Goal: Task Accomplishment & Management: Manage account settings

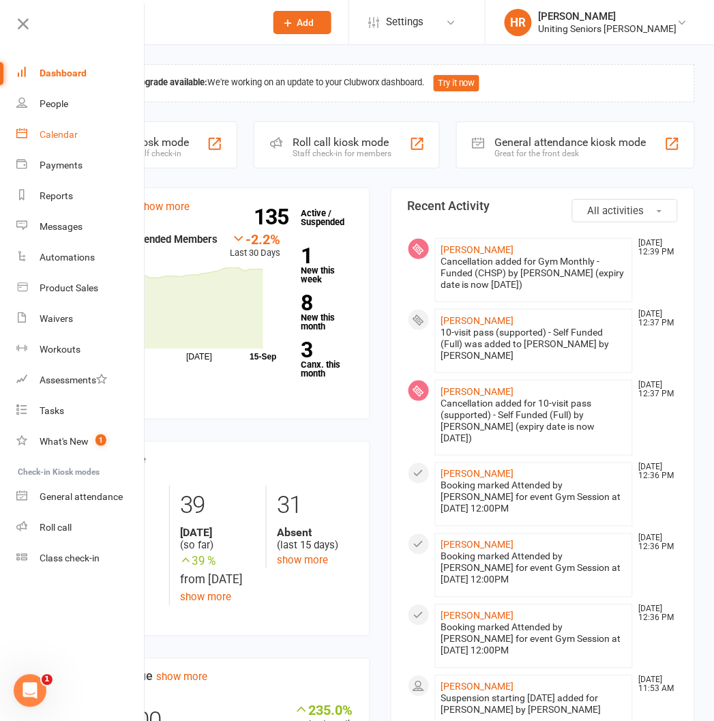
click at [55, 145] on link "Calendar" at bounding box center [80, 134] width 129 height 31
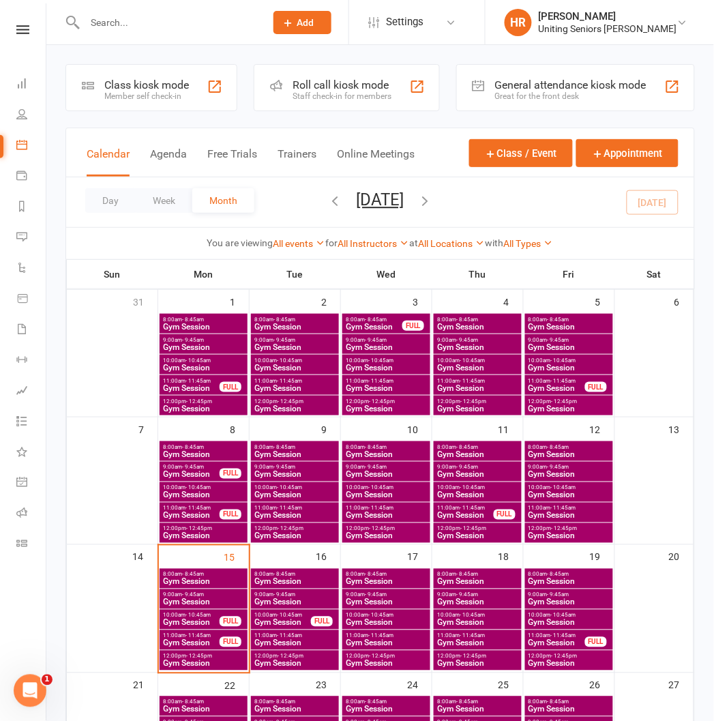
scroll to position [227, 0]
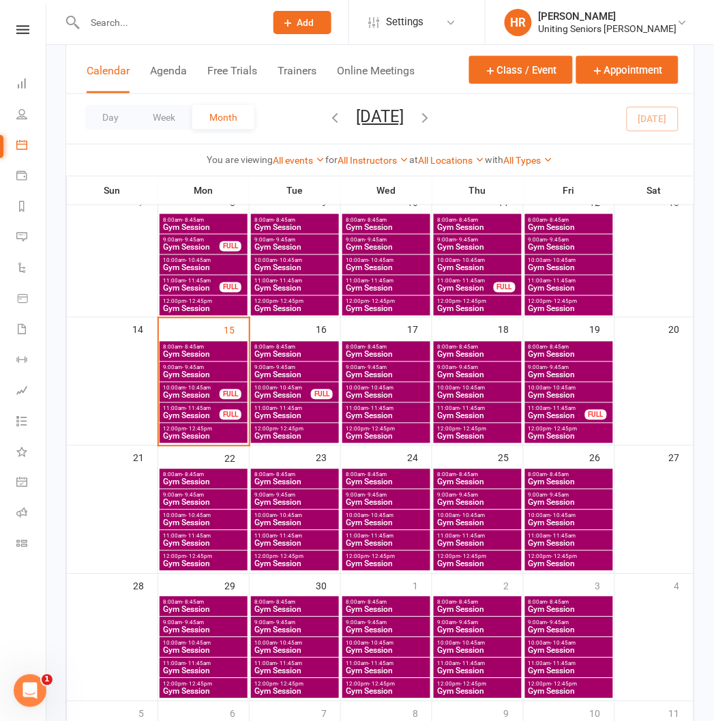
click at [212, 431] on span "12:00pm - 12:45pm" at bounding box center [203, 429] width 82 height 6
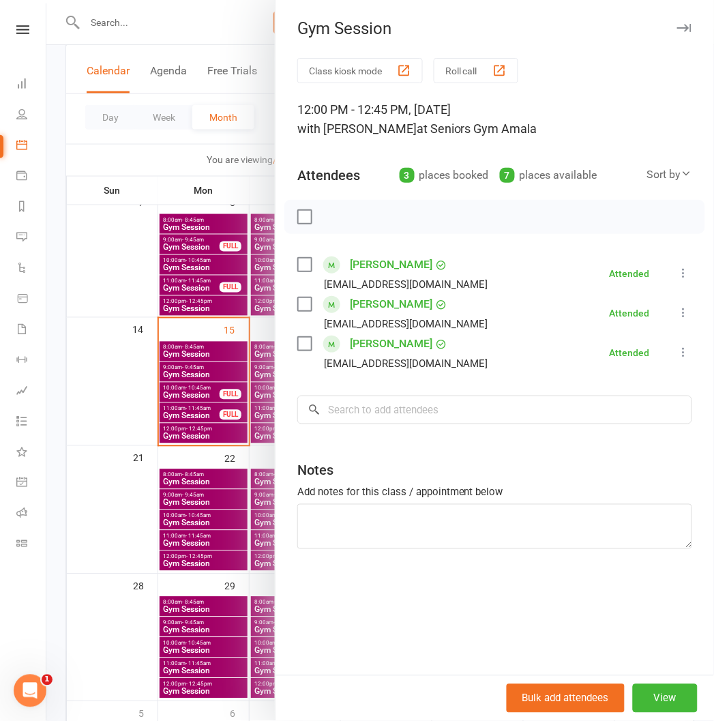
click at [214, 431] on div at bounding box center [379, 360] width 667 height 721
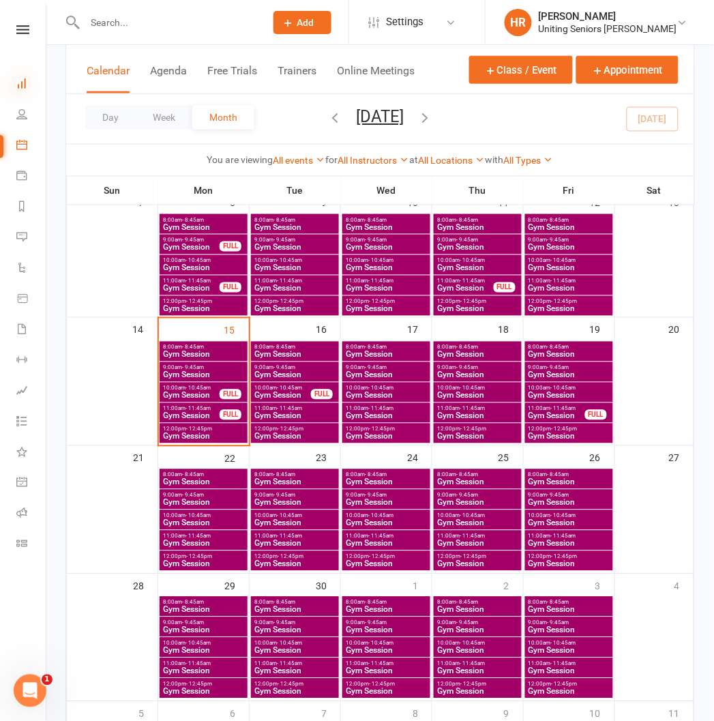
click at [24, 85] on icon at bounding box center [21, 83] width 11 height 11
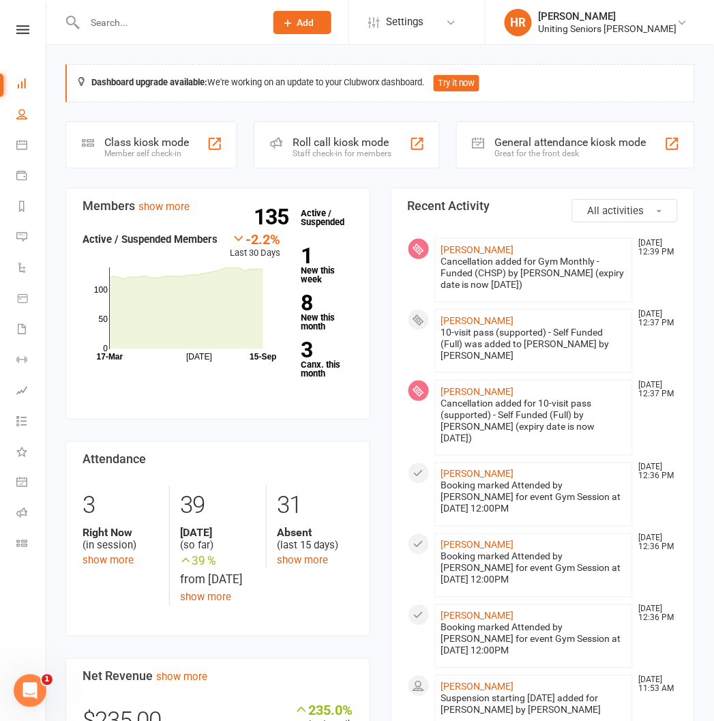
click at [23, 123] on link "People" at bounding box center [31, 115] width 31 height 31
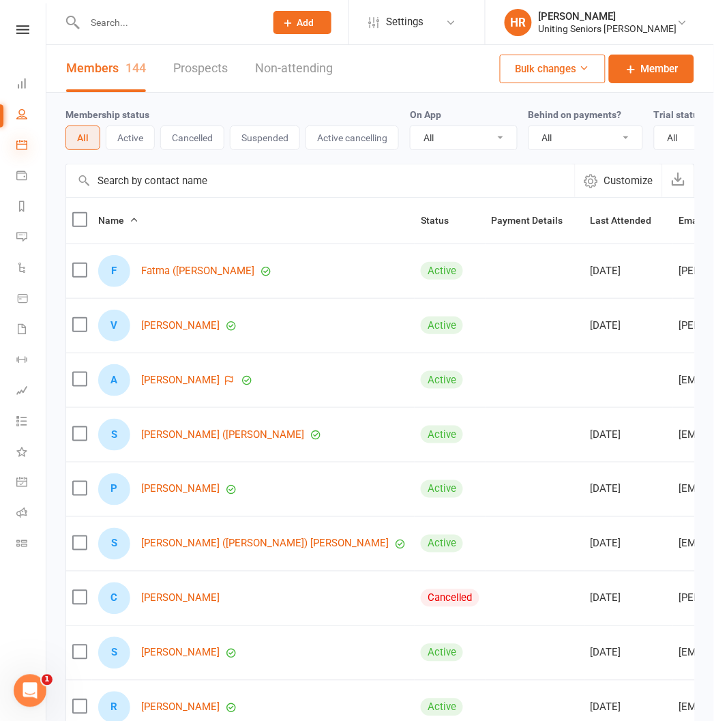
click at [24, 145] on icon at bounding box center [21, 144] width 11 height 11
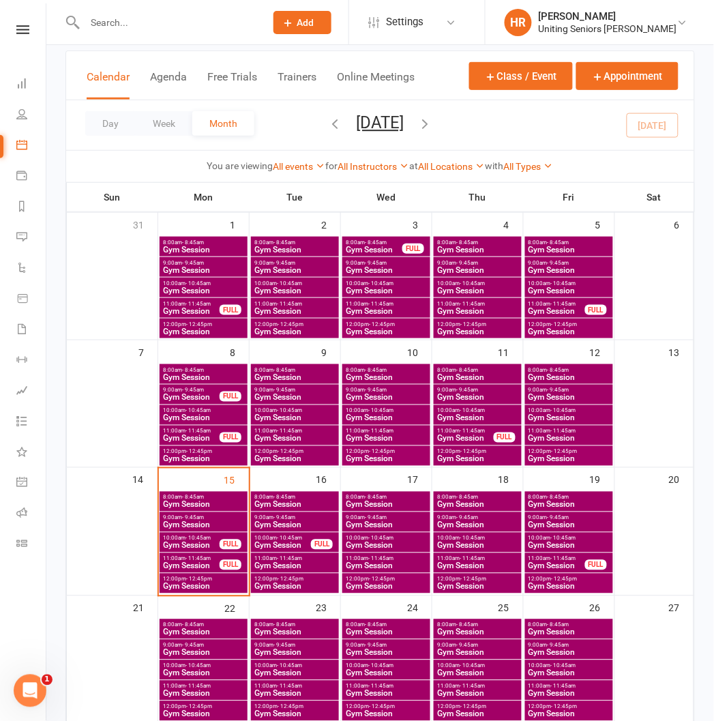
scroll to position [70, 0]
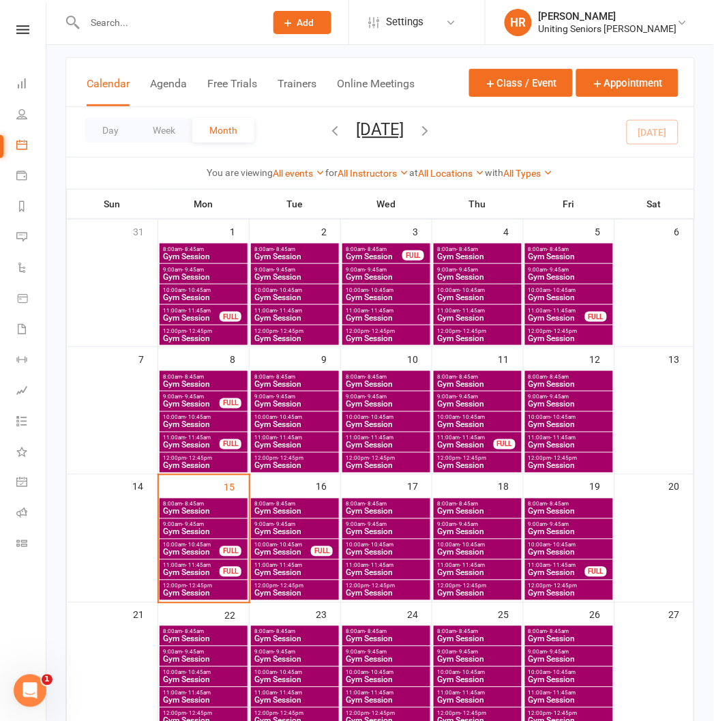
click at [568, 551] on span "Gym Session" at bounding box center [569, 552] width 82 height 8
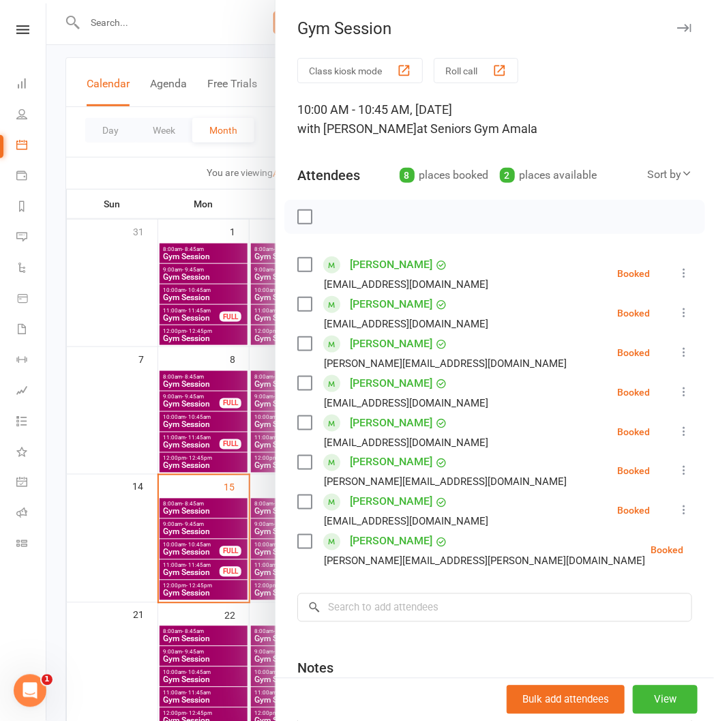
drag, startPoint x: 100, startPoint y: 519, endPoint x: 133, endPoint y: 517, distance: 32.8
click at [100, 519] on div at bounding box center [379, 360] width 667 height 721
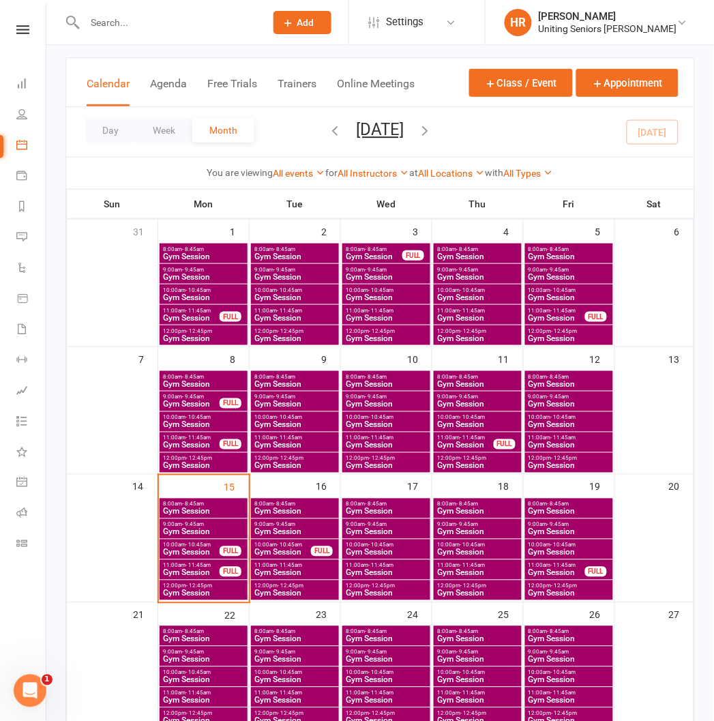
click at [198, 507] on span "Gym Session" at bounding box center [203, 511] width 82 height 8
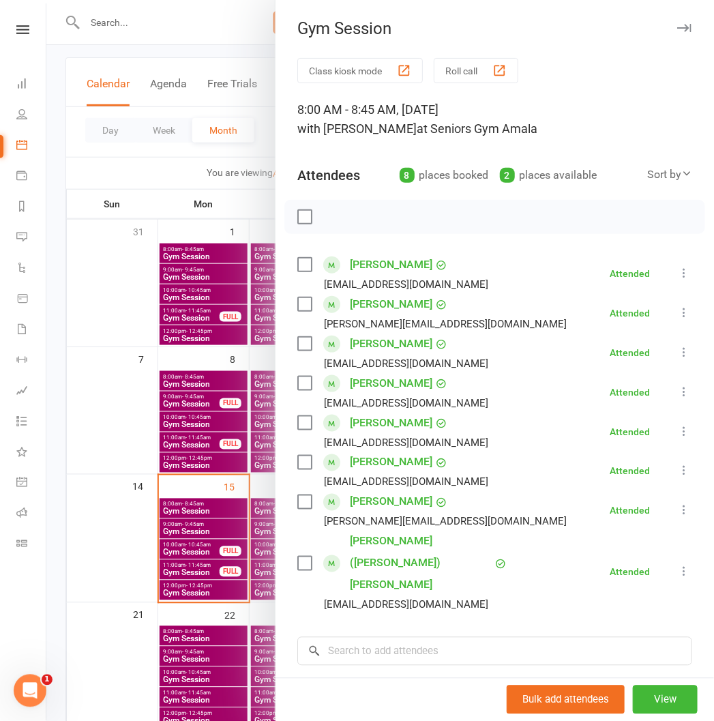
click at [191, 487] on div at bounding box center [379, 360] width 667 height 721
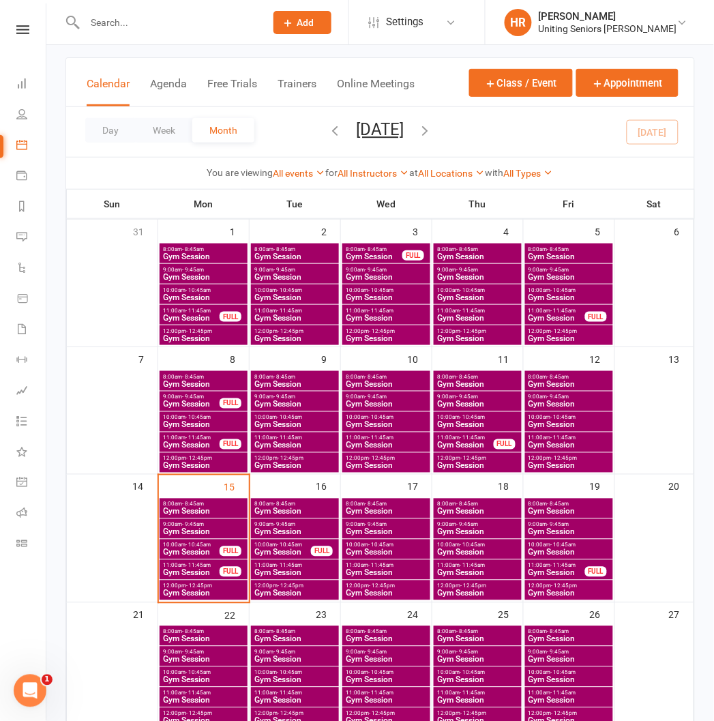
click at [327, 515] on span "Gym Session" at bounding box center [295, 511] width 82 height 8
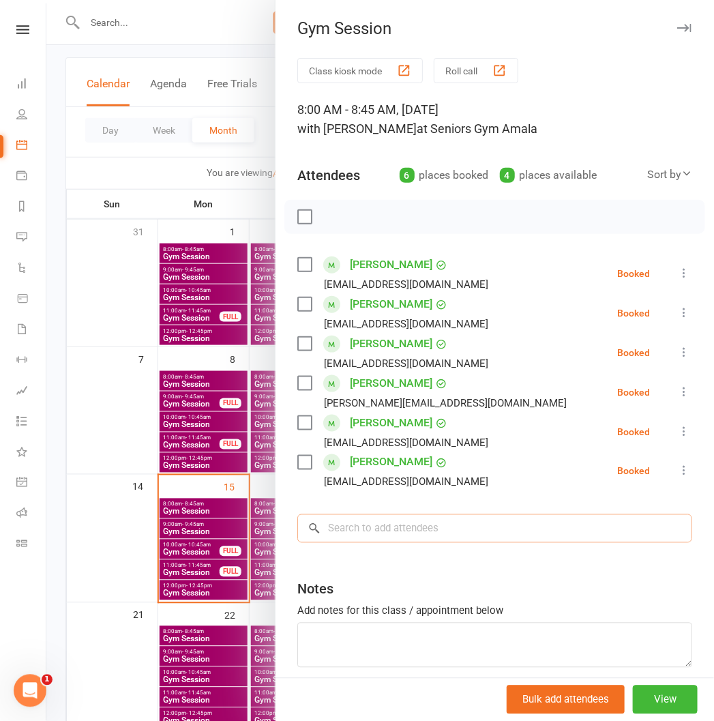
click at [420, 532] on input "search" at bounding box center [494, 528] width 395 height 29
click at [220, 309] on div at bounding box center [379, 360] width 667 height 721
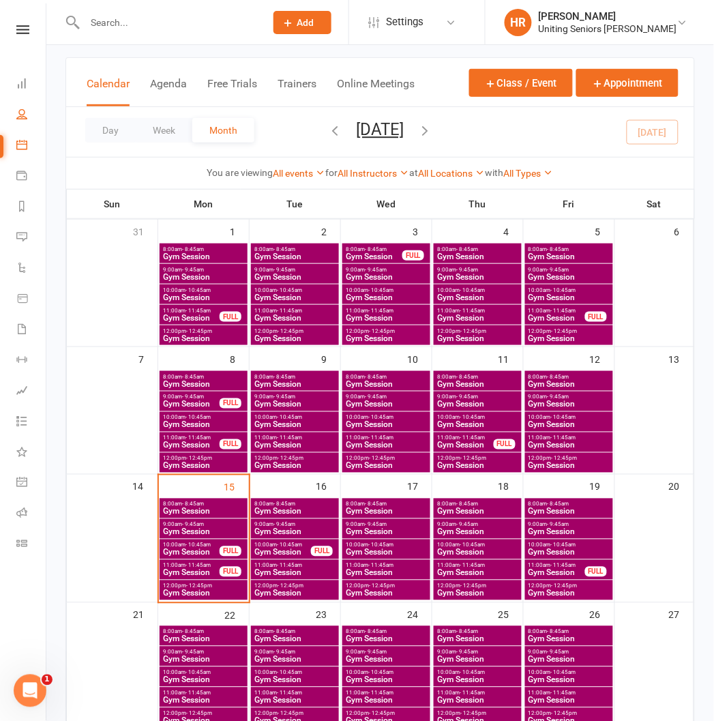
click at [22, 101] on link "People" at bounding box center [31, 115] width 31 height 31
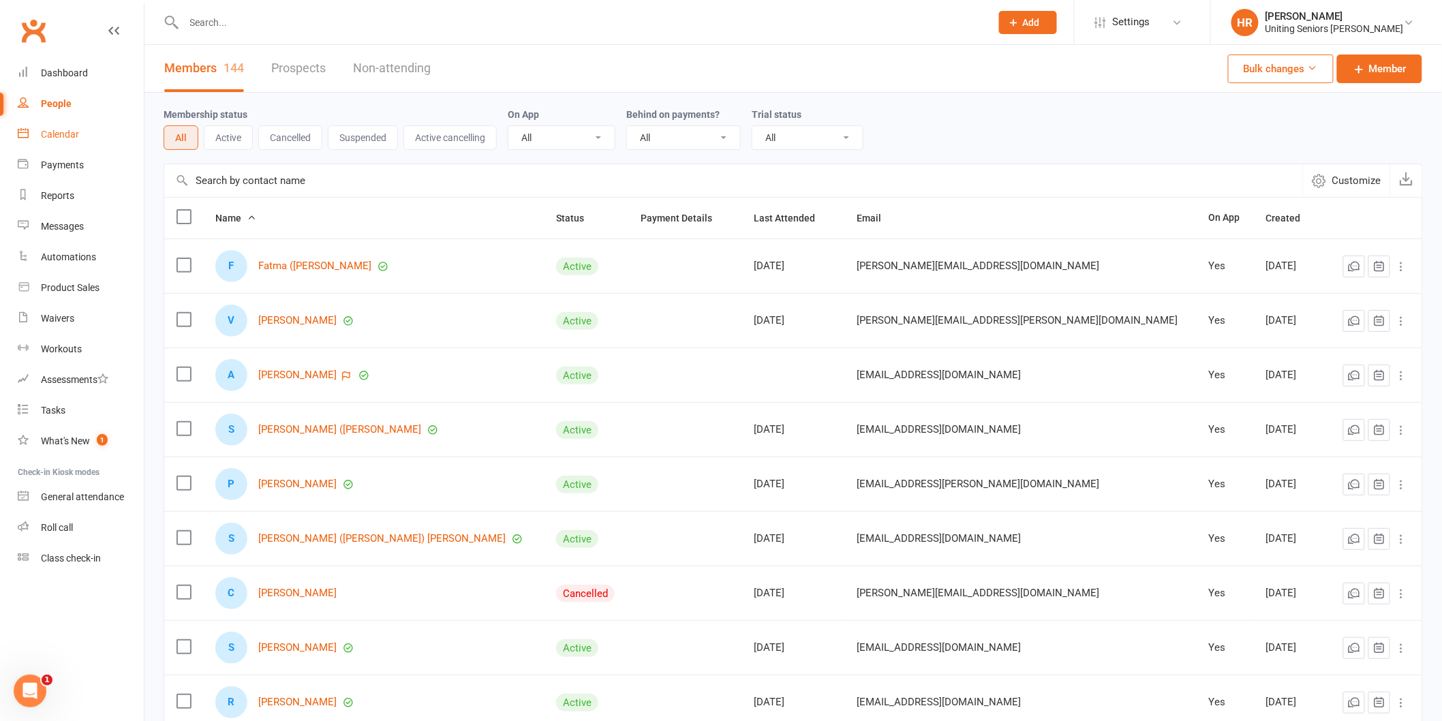
click at [69, 129] on div "Calendar" at bounding box center [60, 134] width 38 height 11
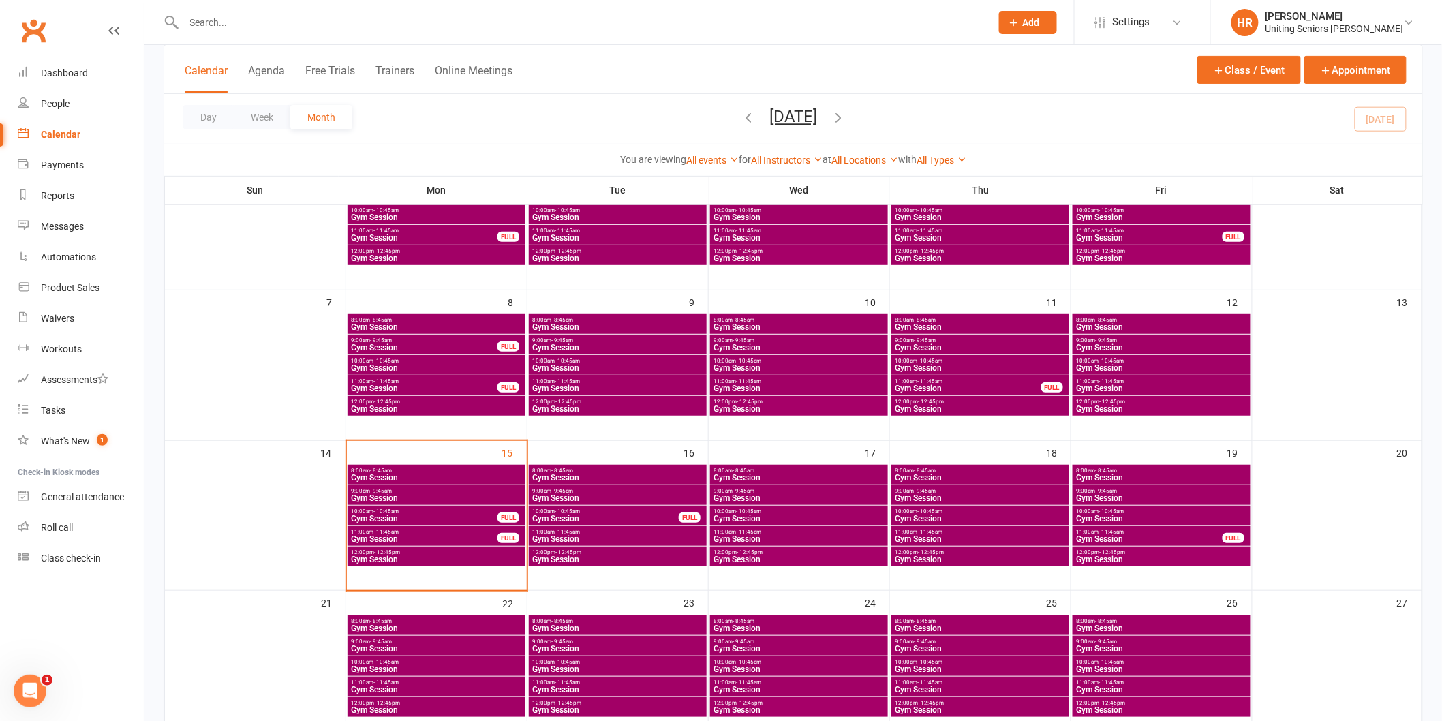
scroll to position [151, 0]
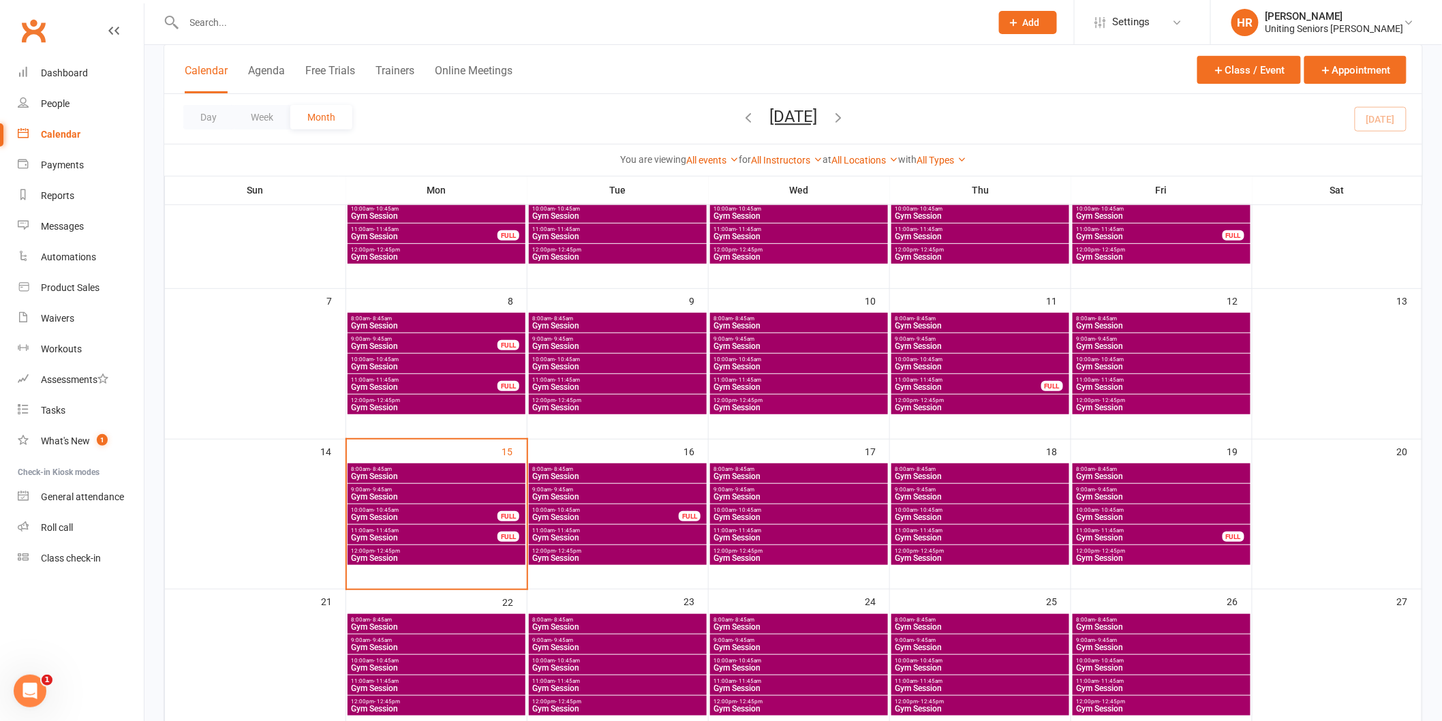
click at [580, 471] on span "8:00am - 8:45am" at bounding box center [618, 469] width 172 height 6
